Goal: Navigation & Orientation: Understand site structure

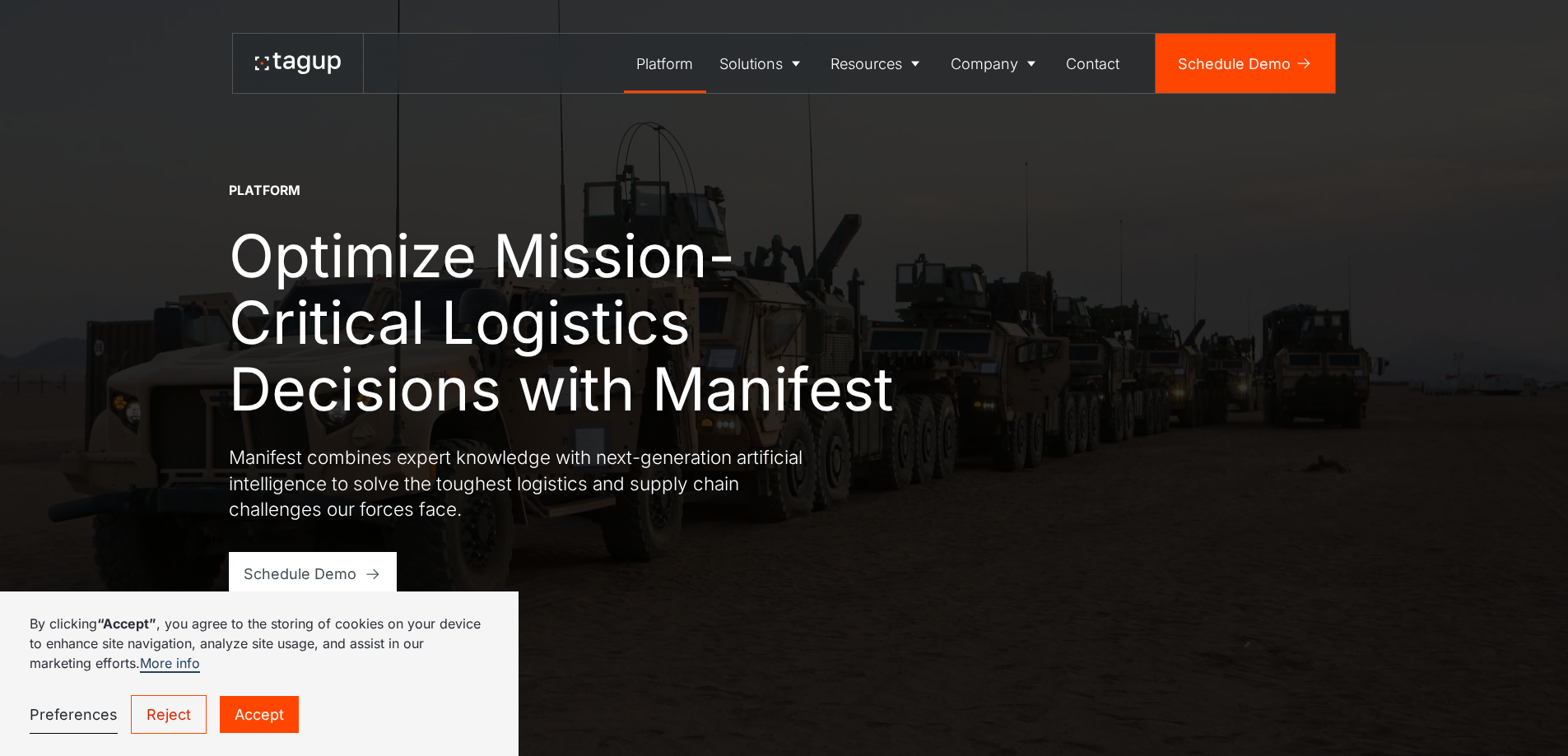
click at [1436, 408] on div "Platform Optimize Mission-Critical Logistics Decisions with Manifest Manifest c…" at bounding box center [784, 378] width 1494 height 756
click at [316, 68] on icon at bounding box center [319, 63] width 11 height 13
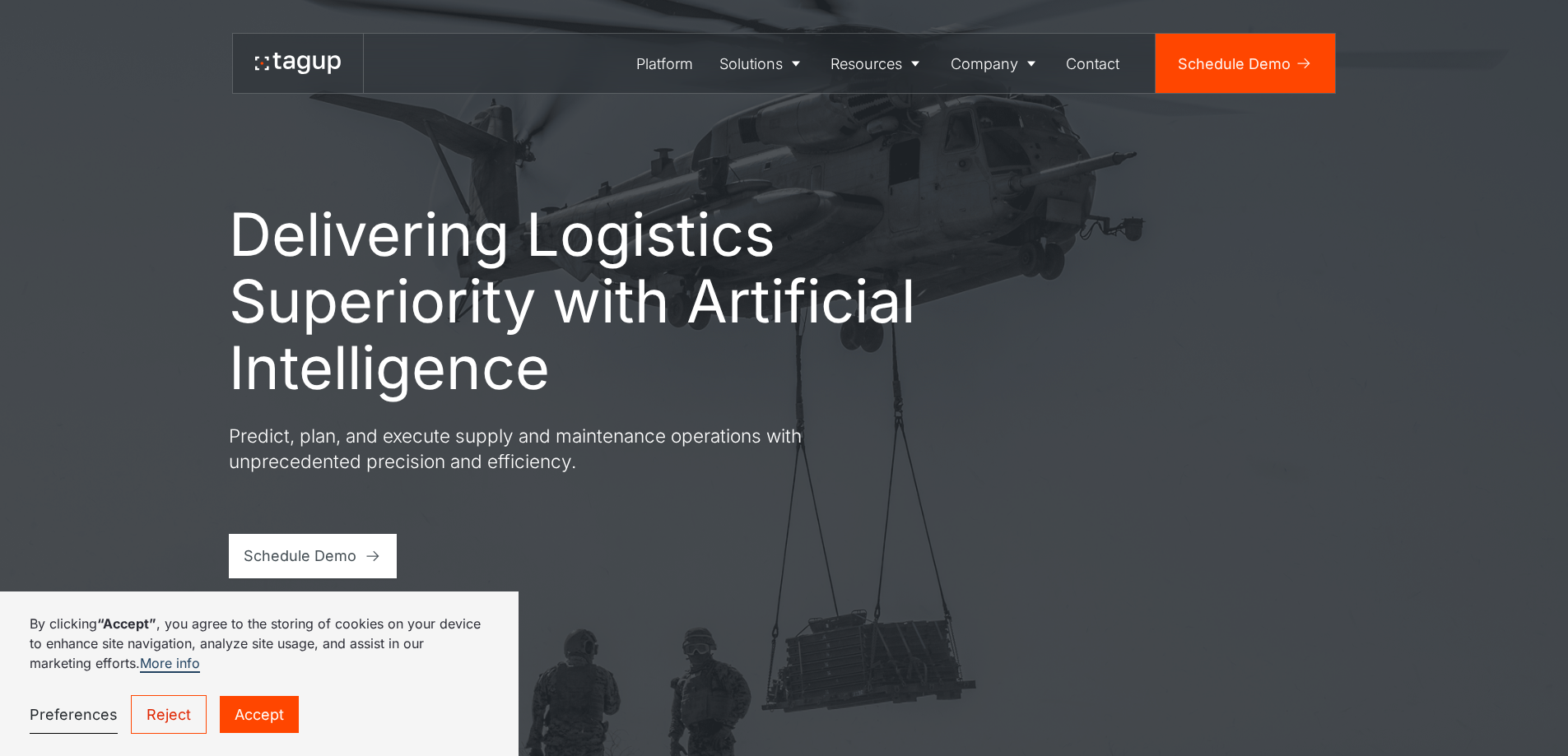
click at [1296, 240] on div "Delivering Logistics Superiority with Artificial Intelligence Predict, plan, an…" at bounding box center [784, 389] width 1112 height 378
click at [987, 117] on div "About" at bounding box center [995, 120] width 78 height 20
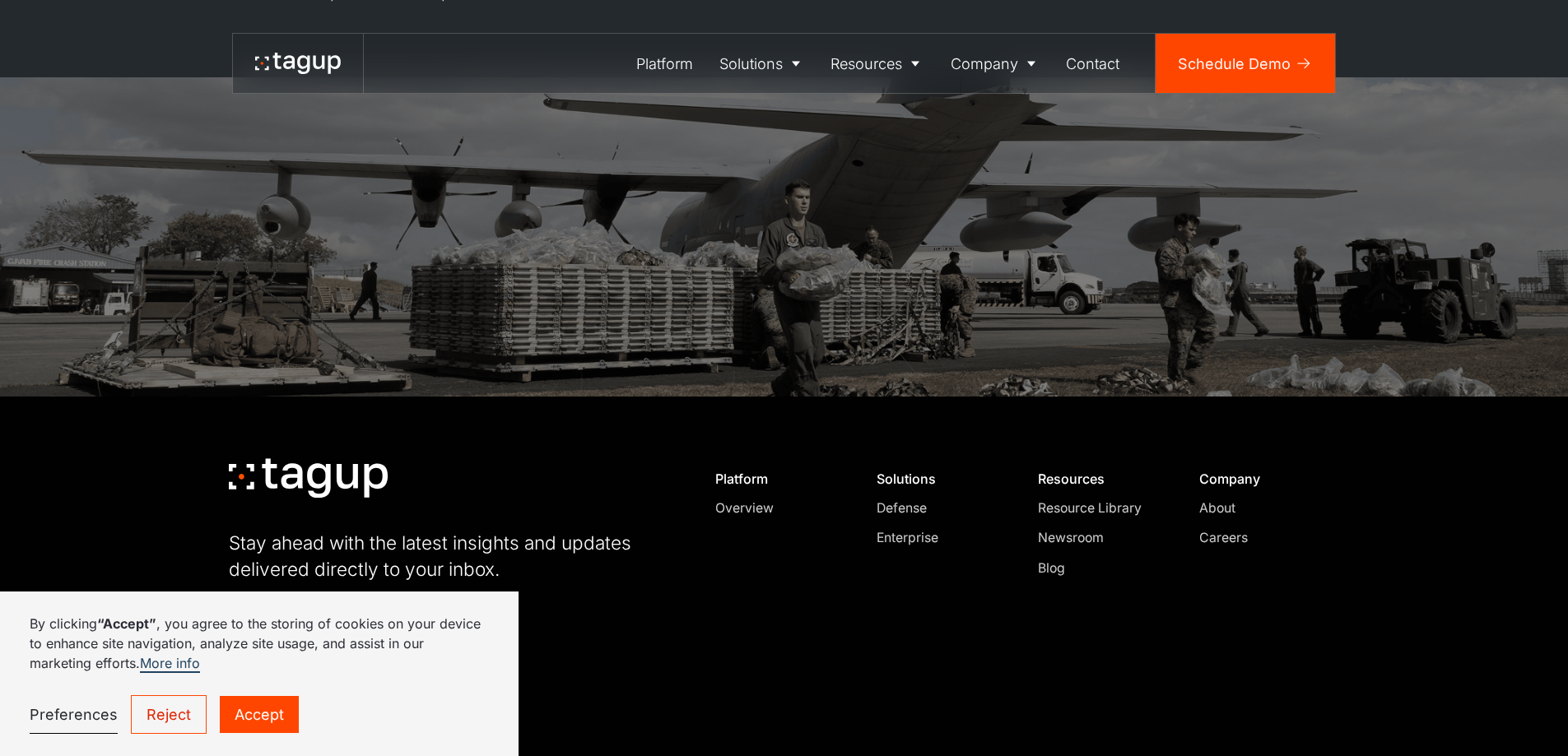
scroll to position [5192, 0]
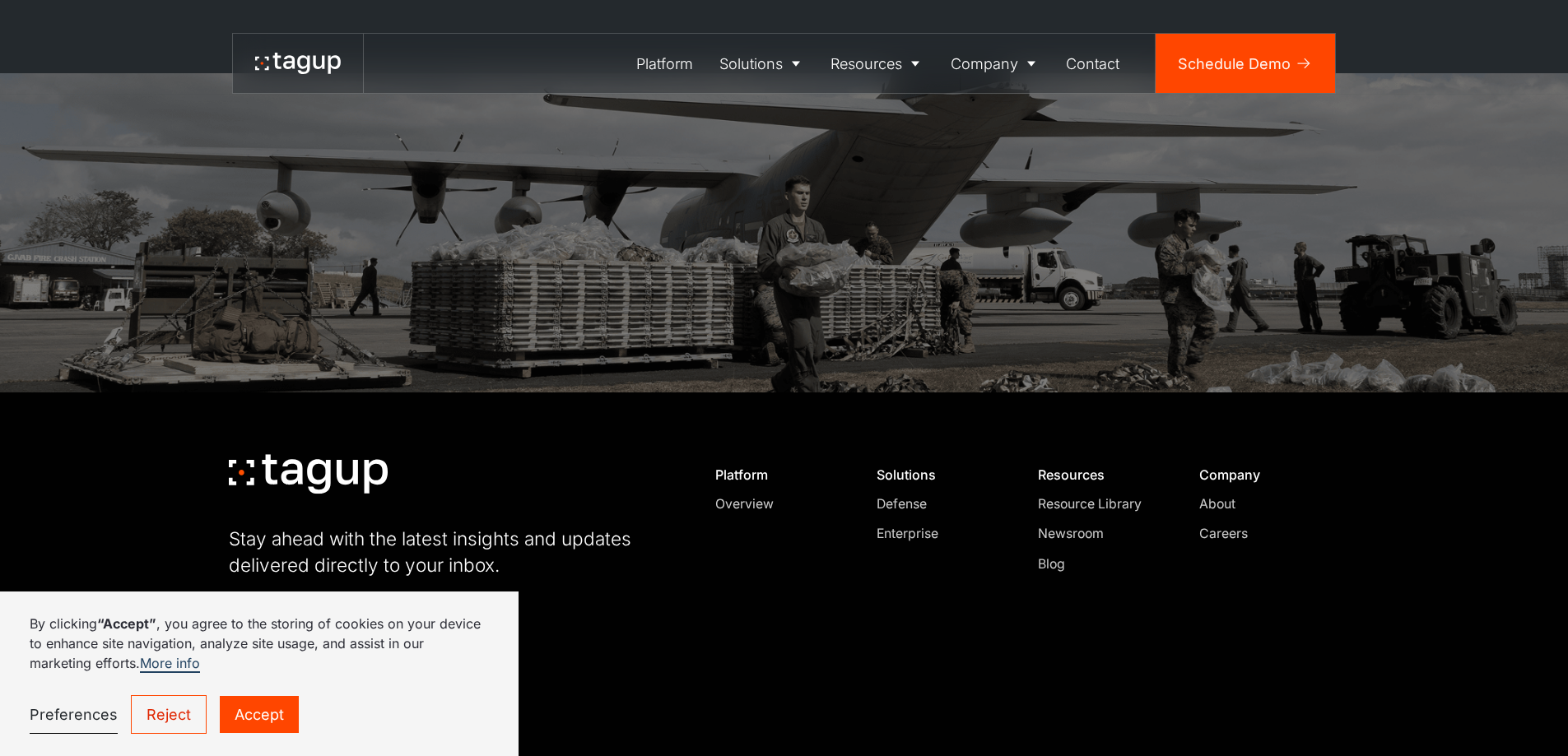
click at [1077, 524] on div "Newsroom" at bounding box center [1100, 533] width 126 height 20
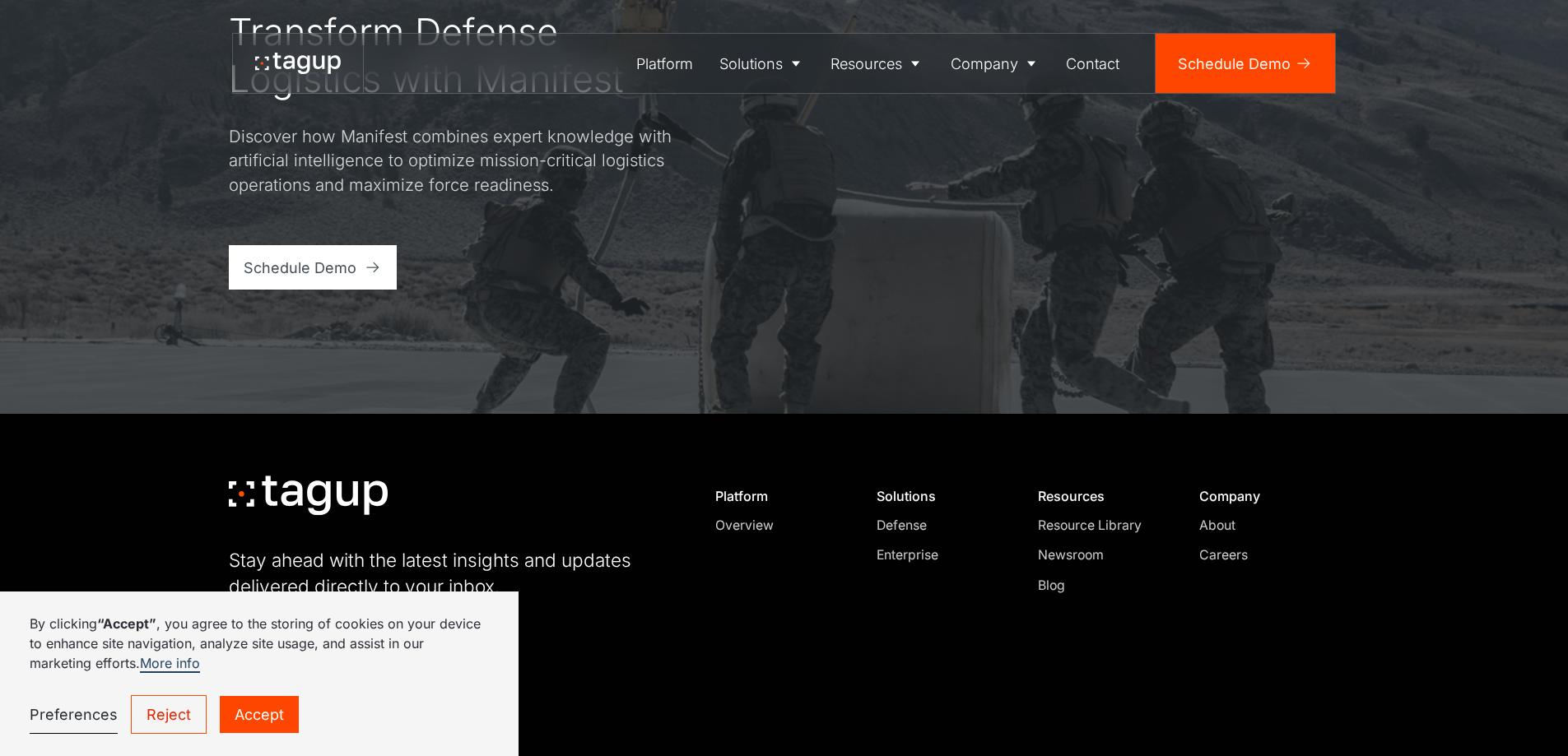
scroll to position [1800, 0]
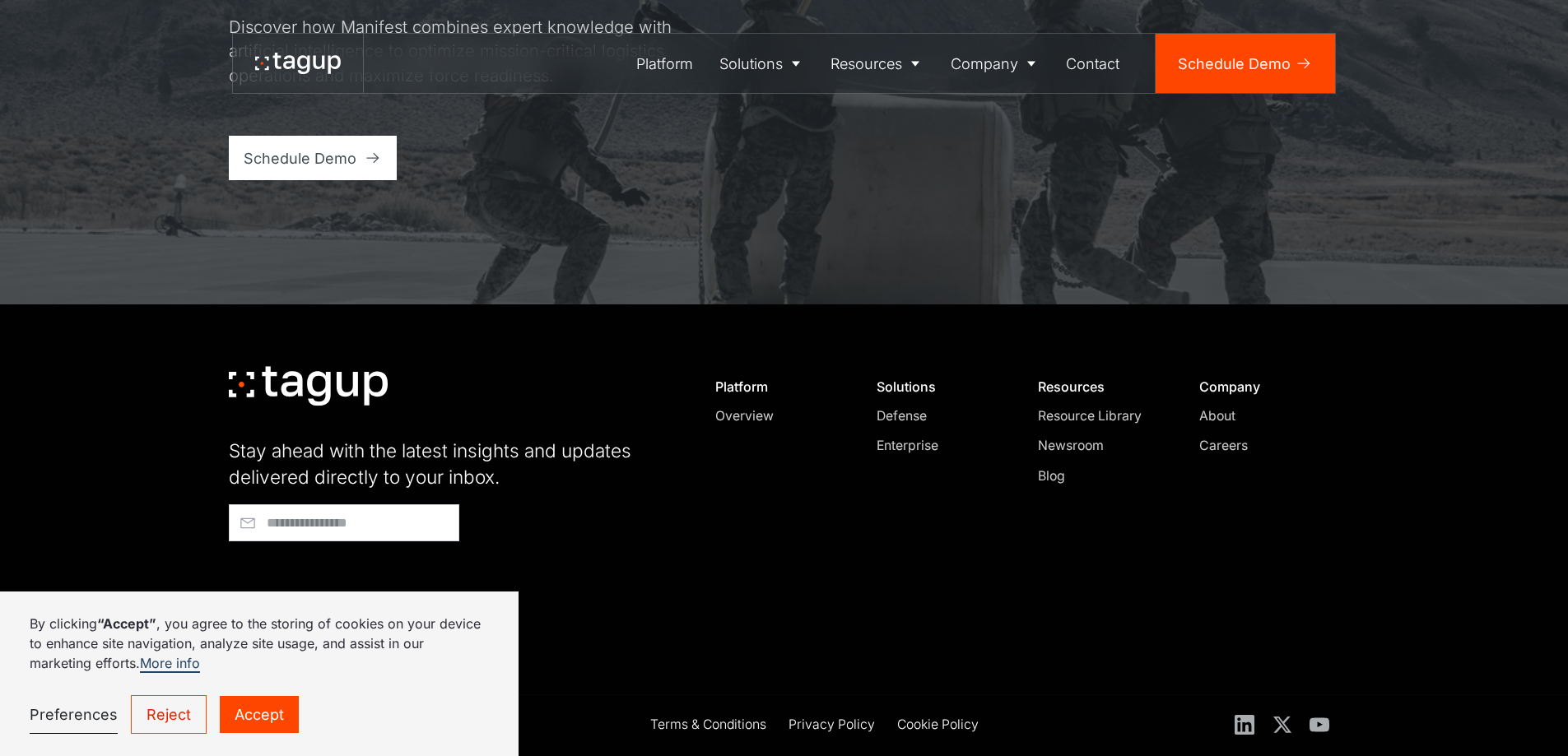
click at [1047, 477] on div "Blog" at bounding box center [1100, 476] width 126 height 20
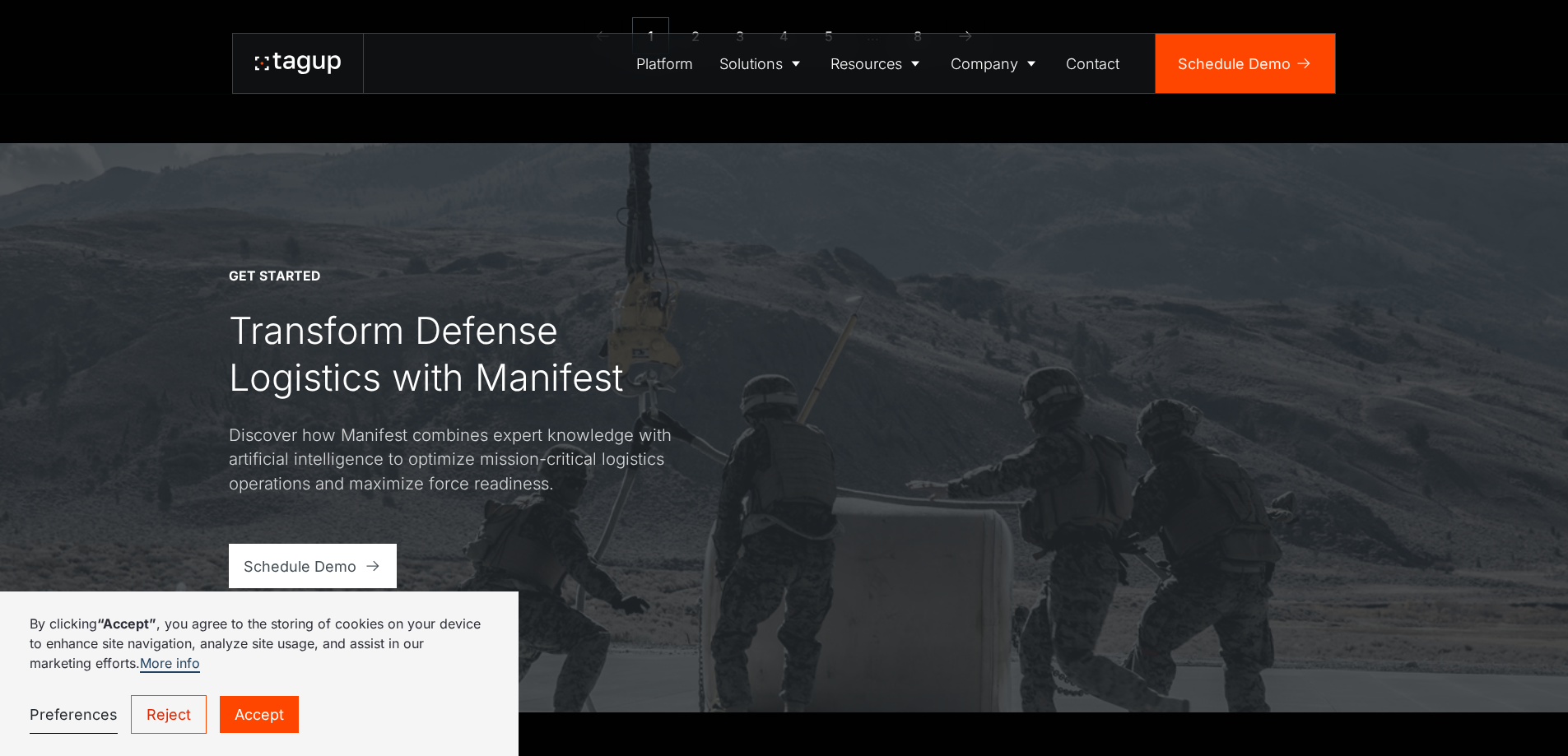
scroll to position [2411, 0]
